Goal: Transaction & Acquisition: Subscribe to service/newsletter

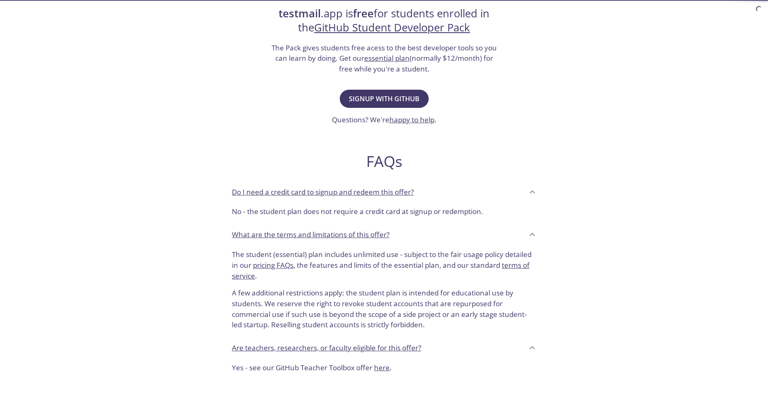
scroll to position [124, 0]
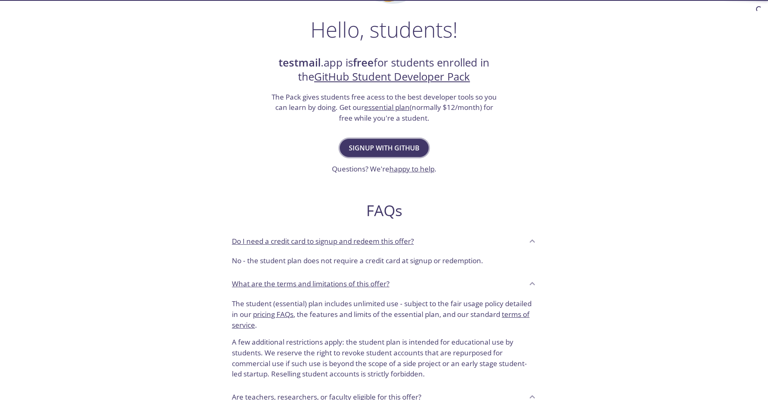
click at [385, 148] on span "Signup with GitHub" at bounding box center [384, 148] width 71 height 12
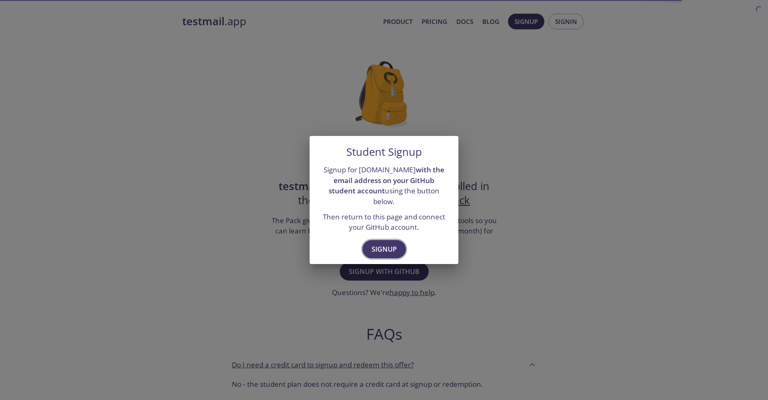
click at [383, 248] on span "Signup" at bounding box center [384, 250] width 25 height 12
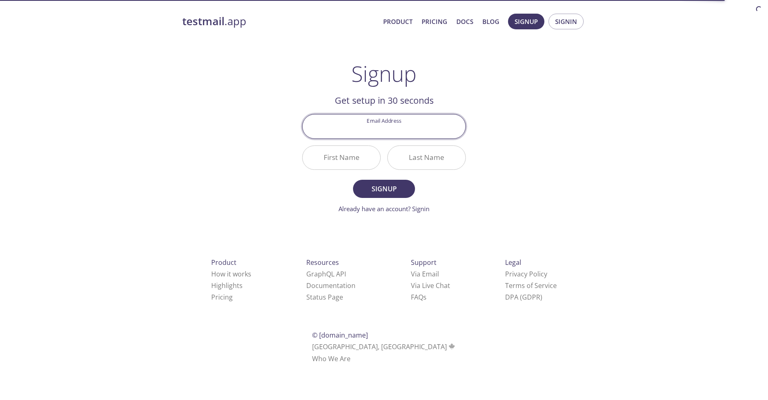
click at [387, 127] on input "Email Address" at bounding box center [384, 127] width 163 height 24
type input "[EMAIL_ADDRESS][PERSON_NAME][DOMAIN_NAME]"
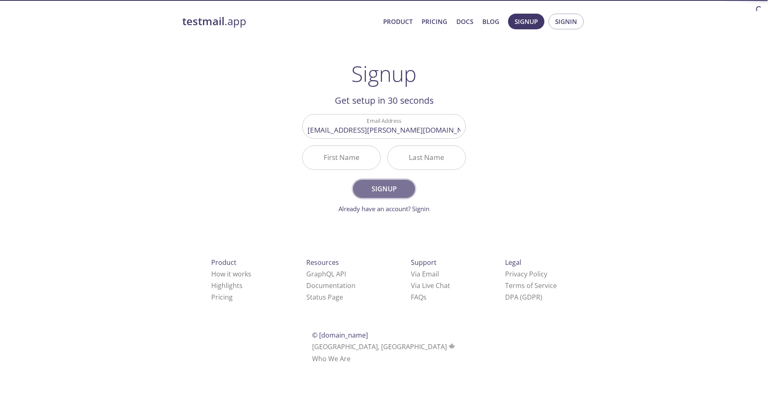
click at [390, 196] on button "Signup" at bounding box center [384, 189] width 62 height 18
click at [338, 162] on input "First Name Required" at bounding box center [342, 158] width 78 height 24
type input "[PERSON_NAME]"
click at [448, 151] on input "Last Name Required" at bounding box center [427, 158] width 78 height 24
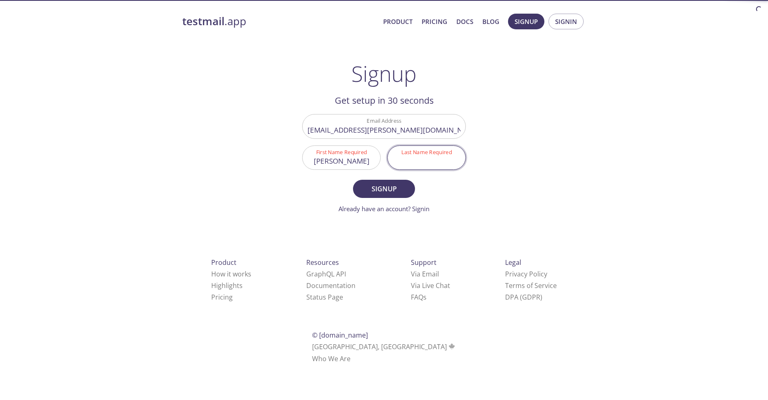
click at [415, 162] on input "Last Name Required" at bounding box center [427, 158] width 78 height 24
click at [423, 165] on input "sINGH" at bounding box center [427, 158] width 78 height 24
type input "[PERSON_NAME]"
click at [389, 191] on span "Signup" at bounding box center [384, 189] width 44 height 12
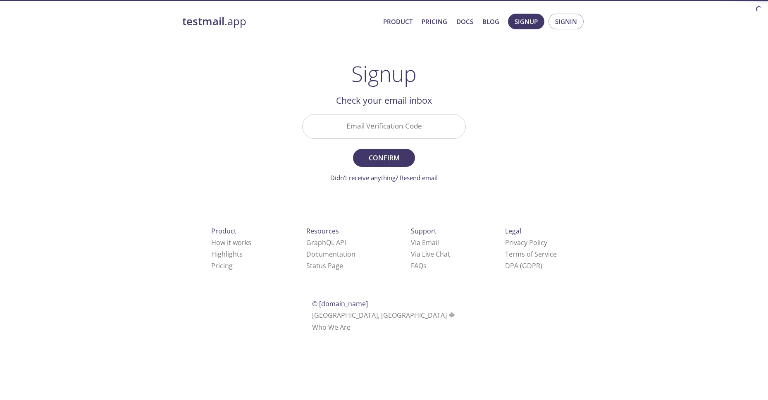
click at [378, 127] on input "Email Verification Code" at bounding box center [384, 127] width 163 height 24
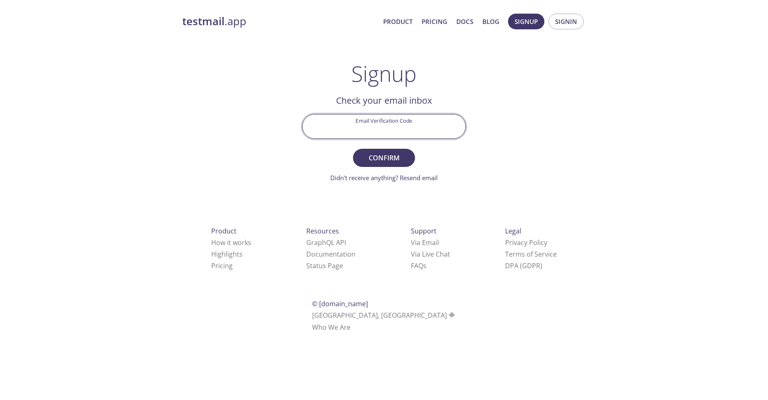
paste input "BSP51VP"
type input "BSP51VP"
click at [385, 161] on span "Confirm" at bounding box center [384, 158] width 44 height 12
